Goal: Task Accomplishment & Management: Manage account settings

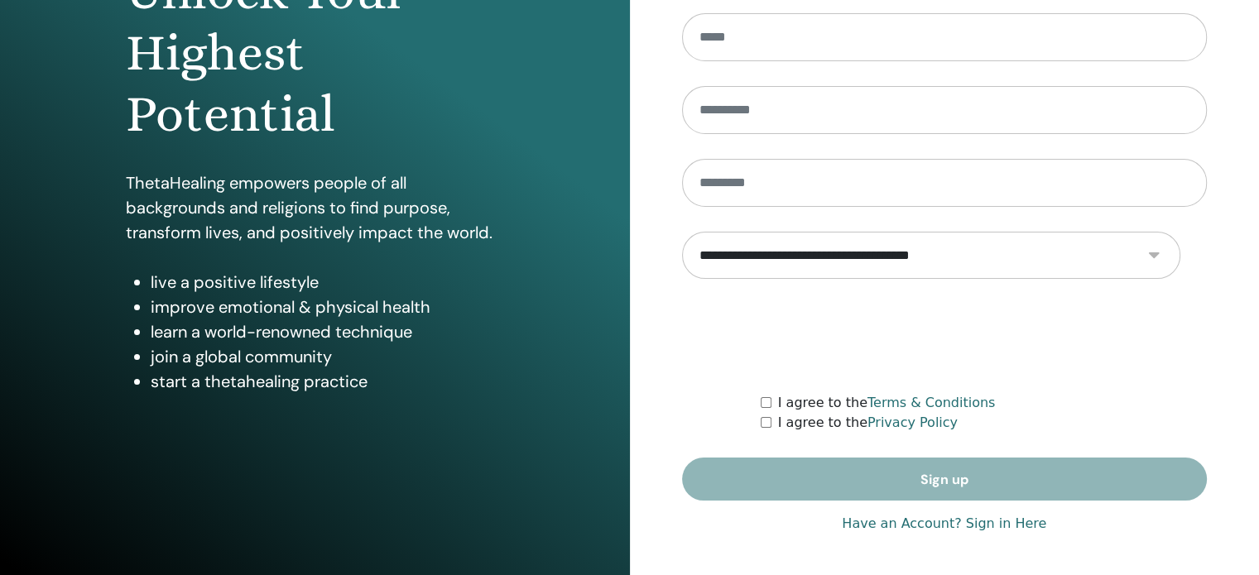
scroll to position [417, 0]
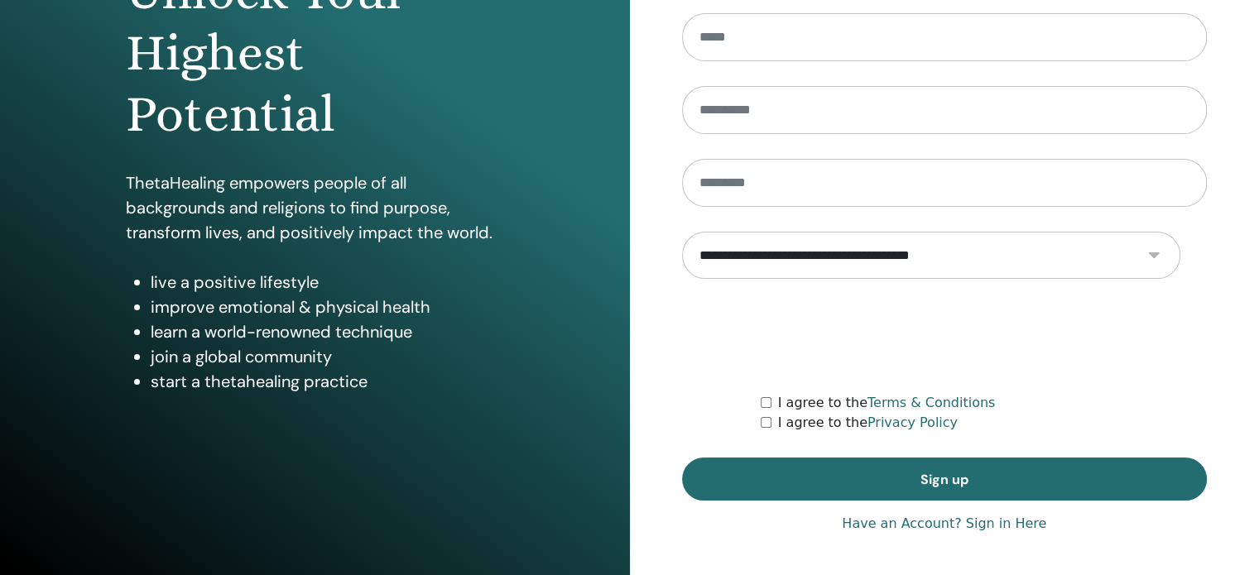
click at [909, 514] on link "Have an Account? Sign in Here" at bounding box center [944, 524] width 204 height 20
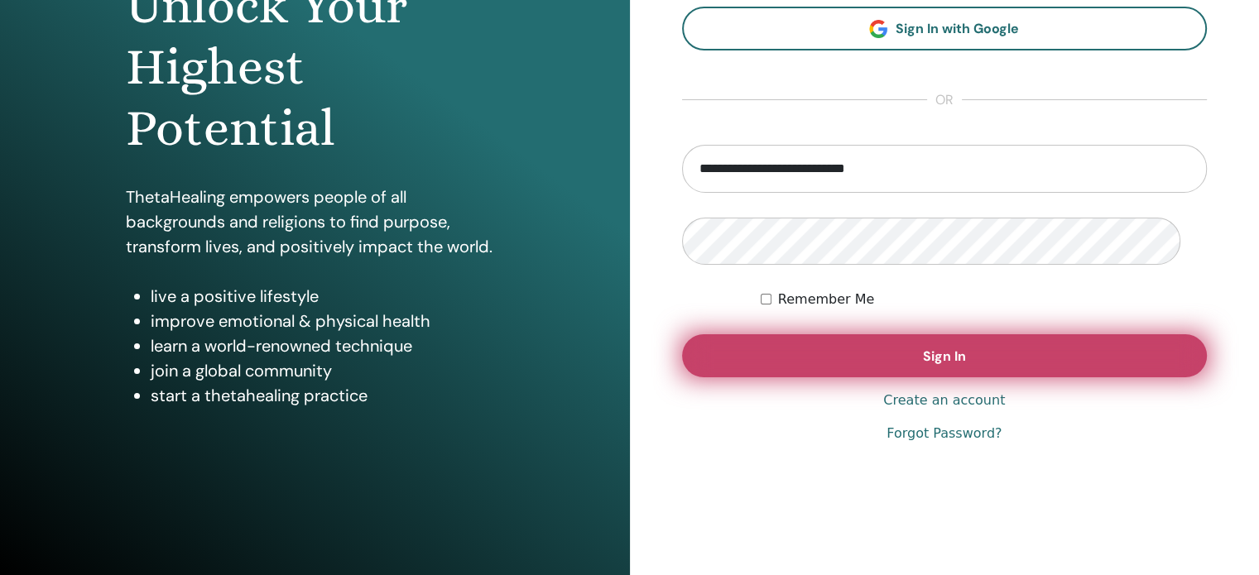
scroll to position [331, 0]
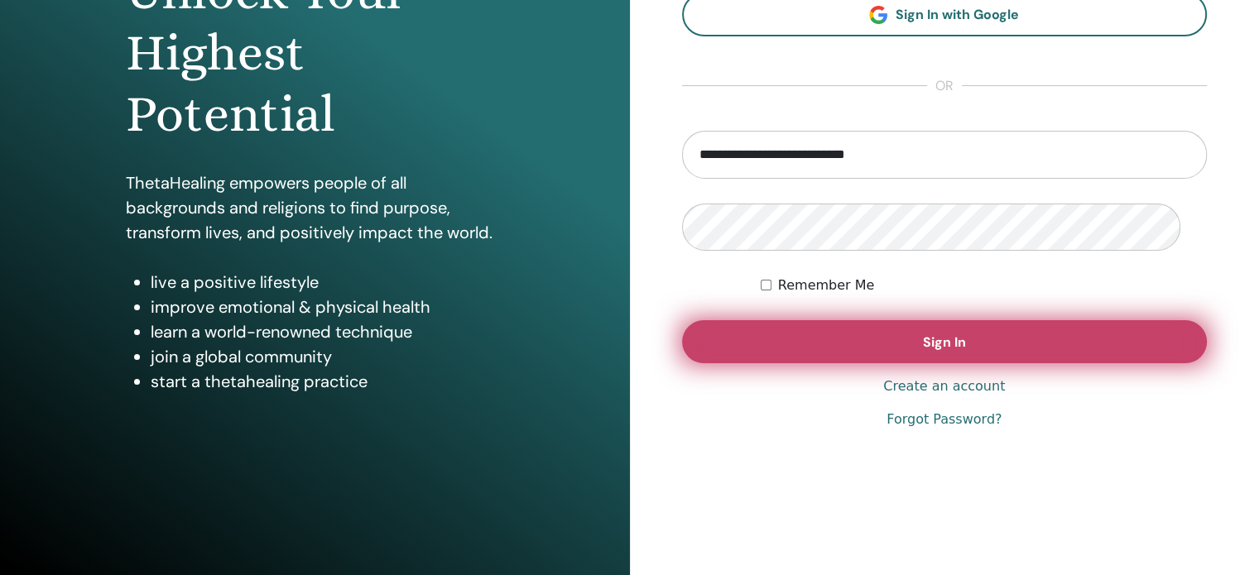
click at [926, 340] on span "Sign In" at bounding box center [944, 341] width 43 height 17
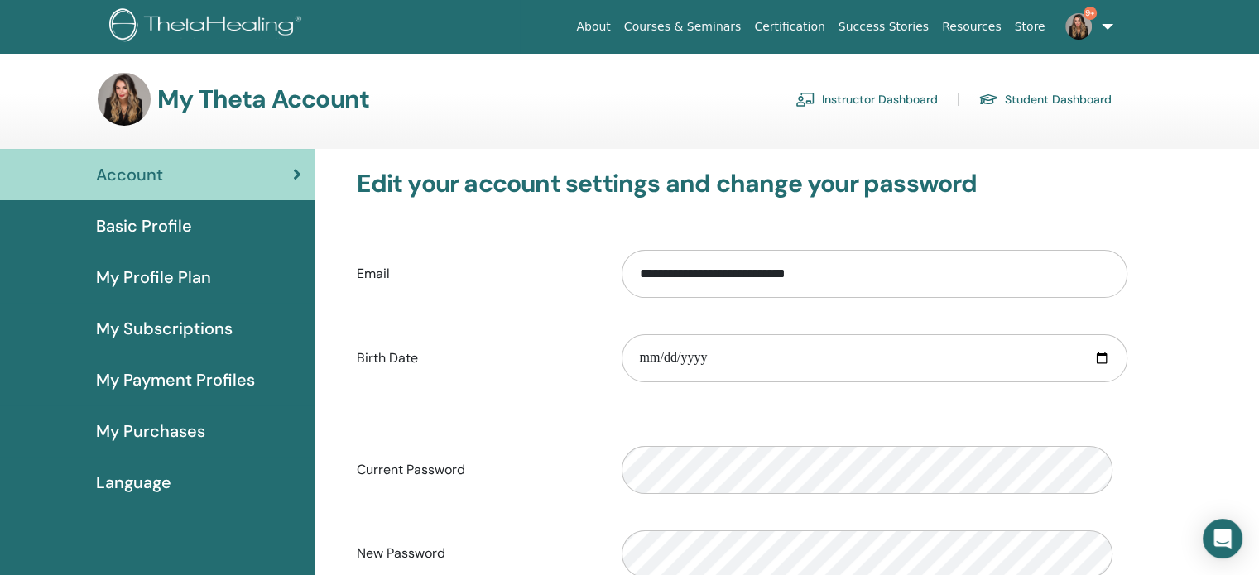
click at [875, 111] on link "Instructor Dashboard" at bounding box center [866, 99] width 142 height 26
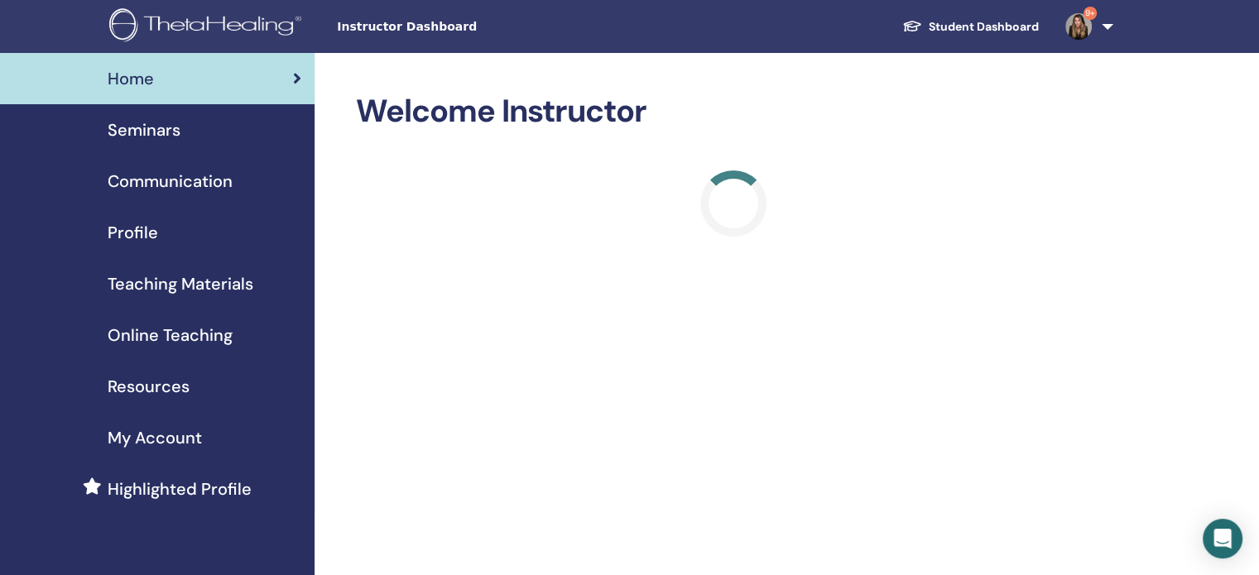
click at [129, 142] on span "Seminars" at bounding box center [144, 129] width 73 height 25
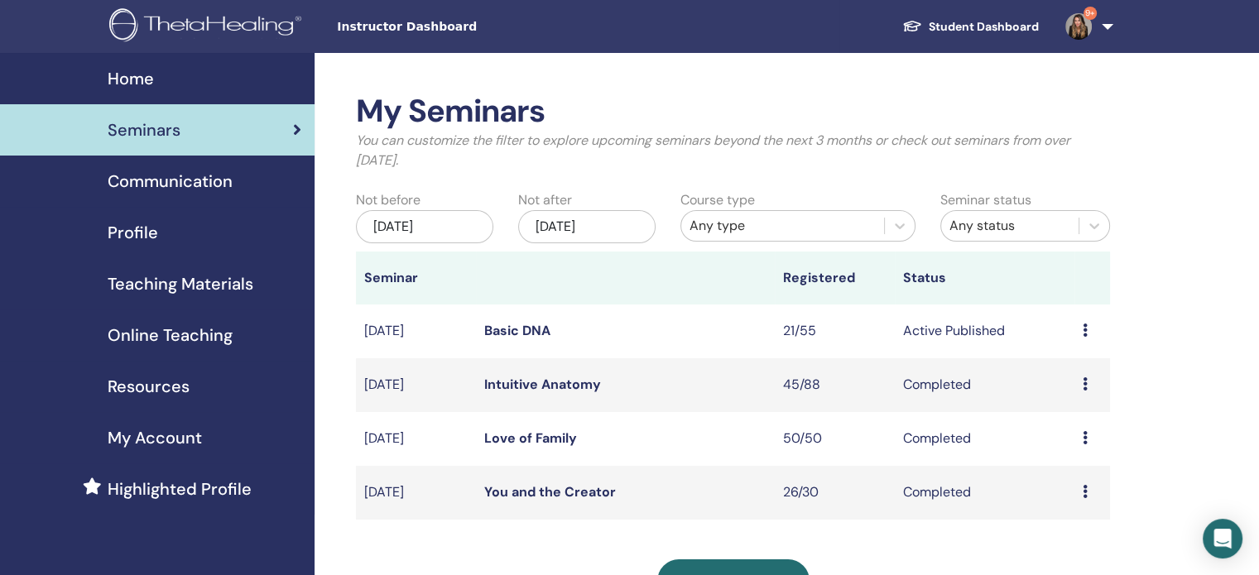
click at [506, 339] on link "Basic DNA" at bounding box center [517, 330] width 66 height 17
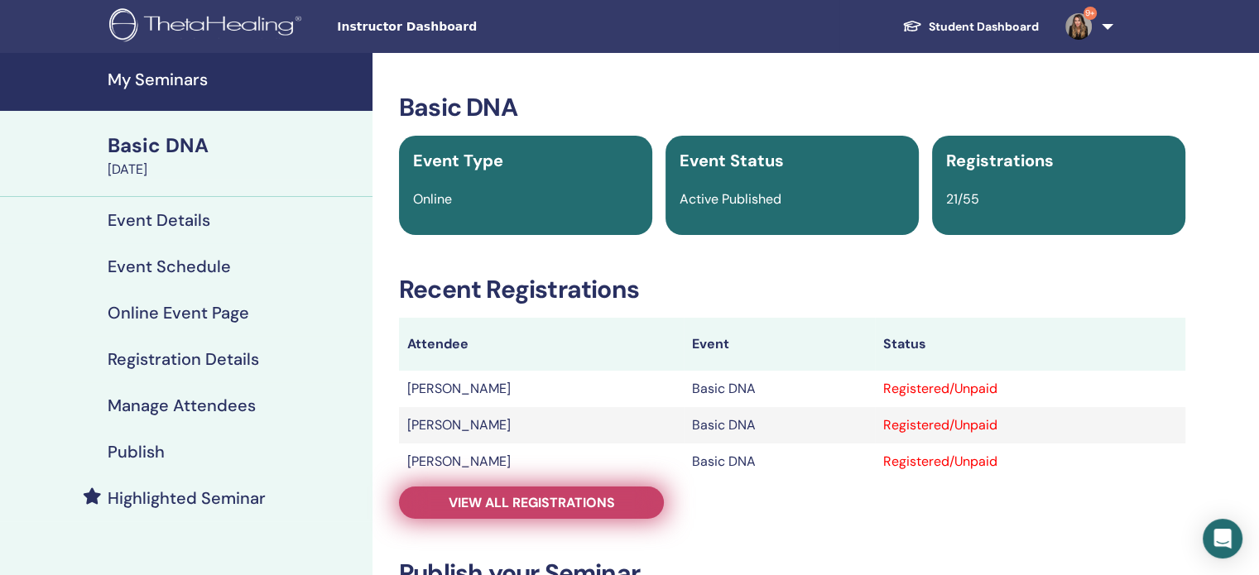
click at [496, 511] on span "View all registrations" at bounding box center [531, 502] width 166 height 17
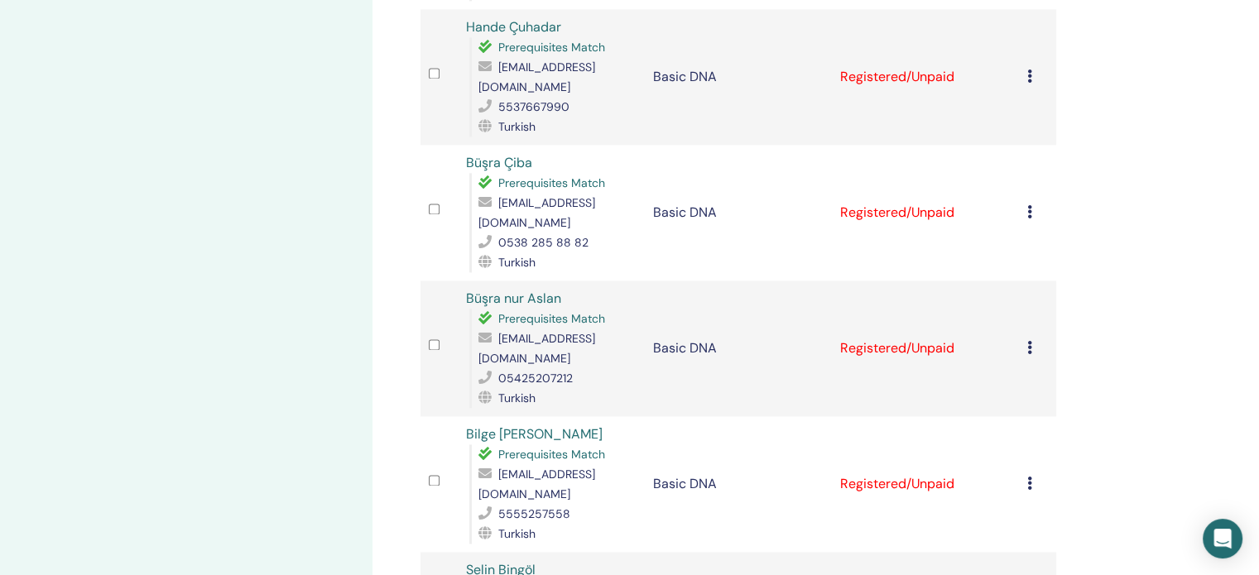
scroll to position [2482, 0]
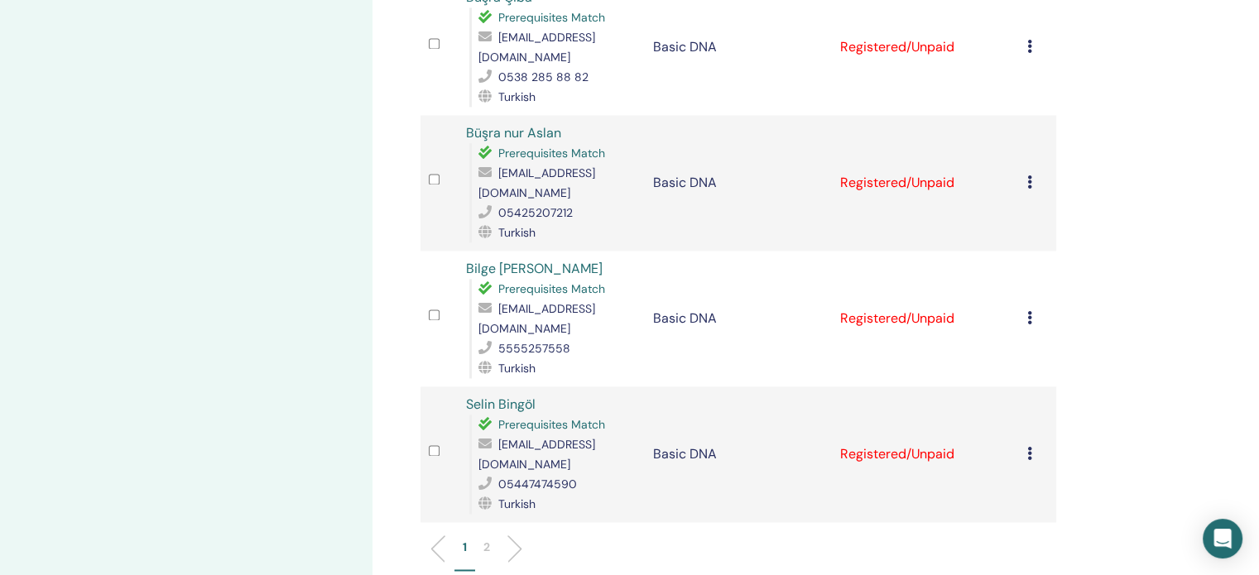
click at [496, 539] on li "2" at bounding box center [486, 555] width 23 height 32
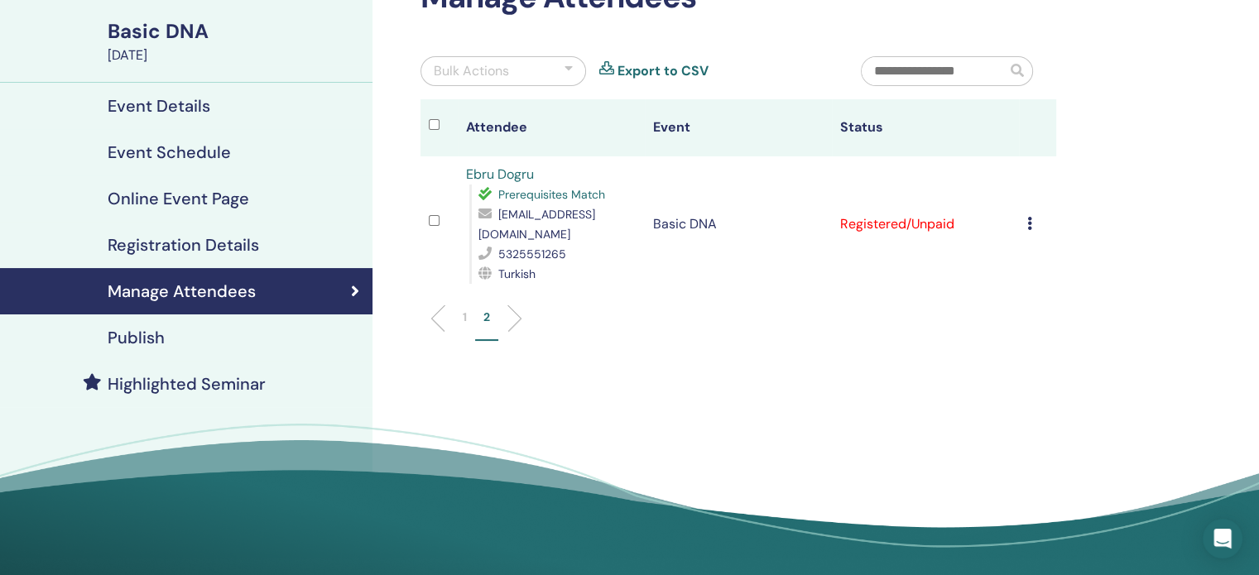
scroll to position [112, 0]
